Goal: Transaction & Acquisition: Purchase product/service

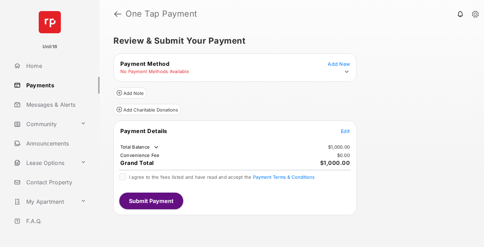
click at [345, 131] on span "Edit" at bounding box center [345, 131] width 9 height 6
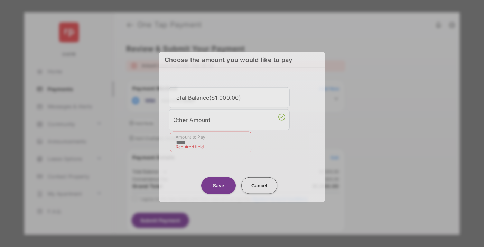
type input "****"
click at [219, 182] on button "Save" at bounding box center [218, 185] width 35 height 17
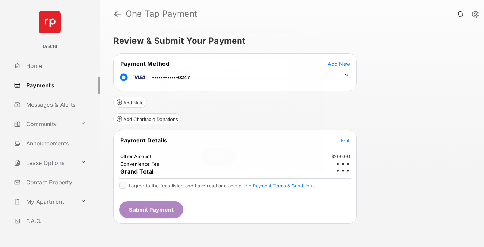
click at [347, 75] on icon at bounding box center [347, 75] width 6 height 6
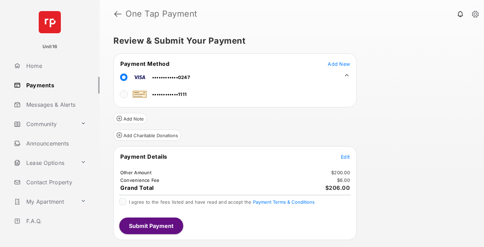
click at [345, 156] on span "Edit" at bounding box center [345, 157] width 9 height 6
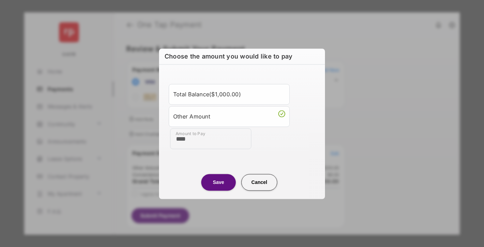
click at [219, 182] on button "Save" at bounding box center [218, 182] width 35 height 17
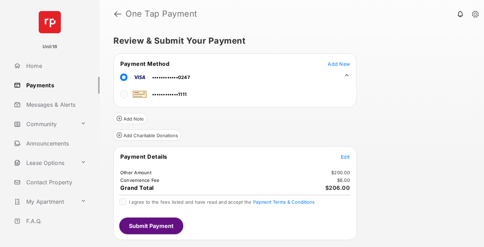
click at [151, 225] on button "Submit Payment" at bounding box center [151, 225] width 64 height 17
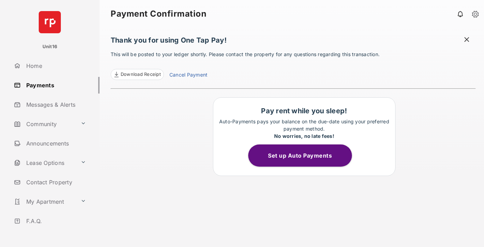
click at [188, 75] on link "Cancel Payment" at bounding box center [188, 75] width 38 height 9
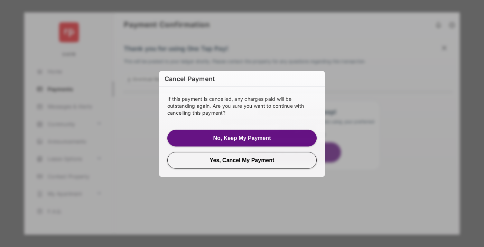
click at [242, 159] on button "Yes, Cancel My Payment" at bounding box center [241, 159] width 149 height 17
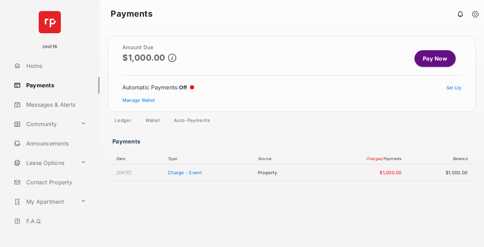
click at [139, 100] on link "Manage Wallet" at bounding box center [138, 100] width 33 height 6
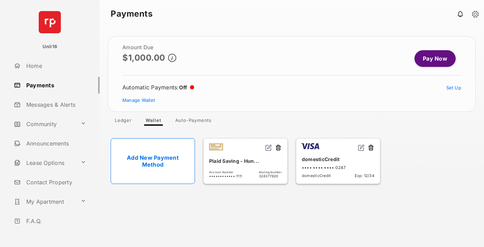
click at [371, 148] on button at bounding box center [371, 148] width 7 height 8
